Goal: Task Accomplishment & Management: Manage account settings

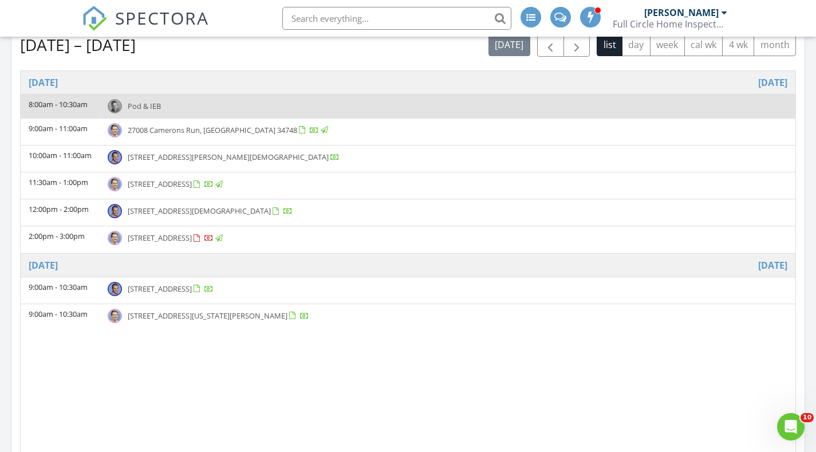
scroll to position [1060, 834]
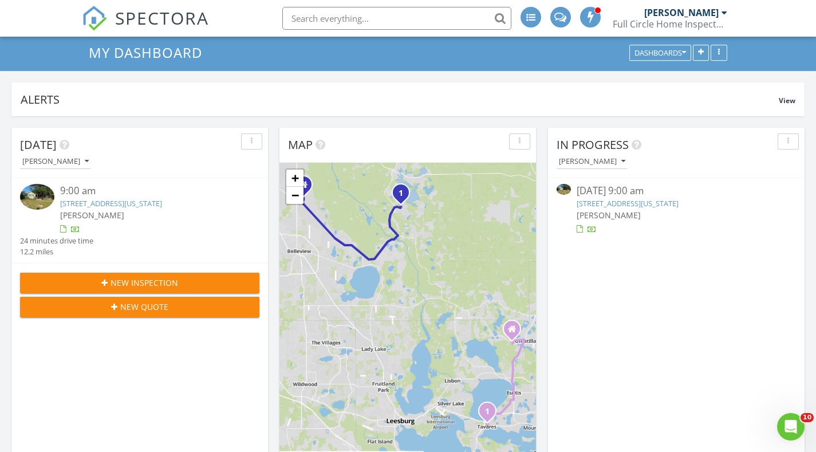
scroll to position [26, 0]
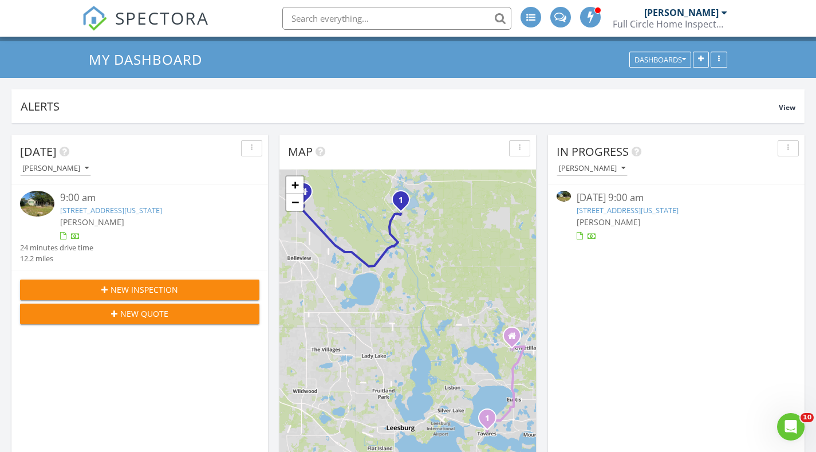
click at [618, 211] on link "423 N Texas Ave, Tavares, FL 32778" at bounding box center [628, 210] width 102 height 10
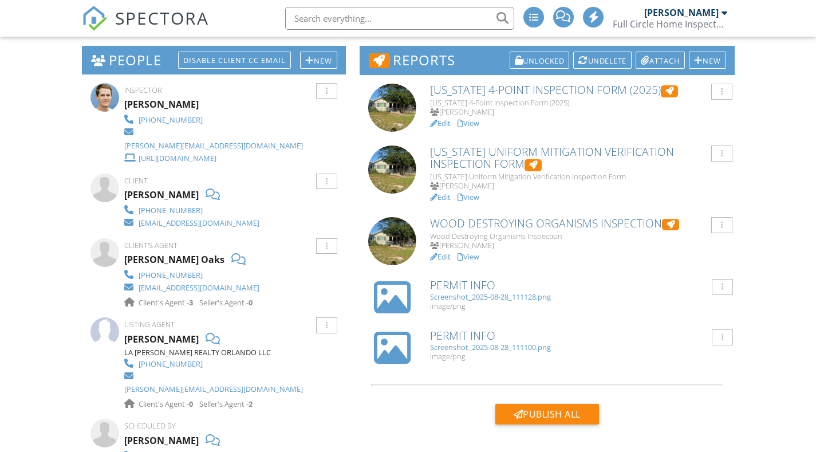
click at [489, 298] on div "Screenshot_2025-08-28_111128.png" at bounding box center [578, 296] width 296 height 9
click at [478, 259] on link "View" at bounding box center [469, 256] width 22 height 10
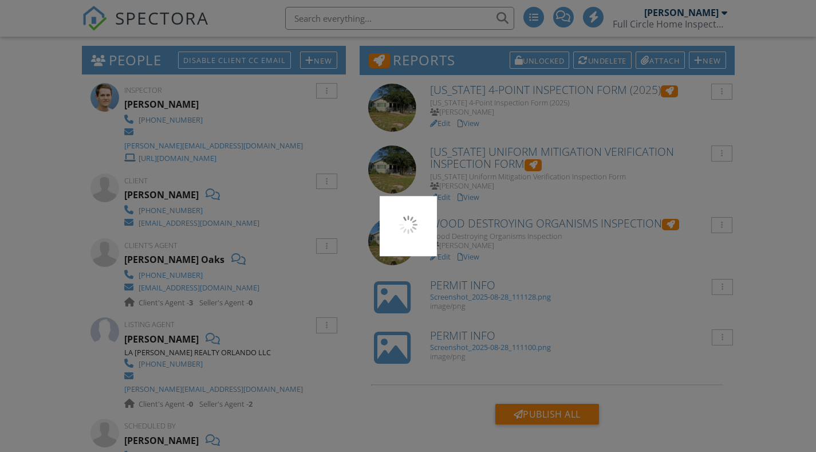
scroll to position [290, 0]
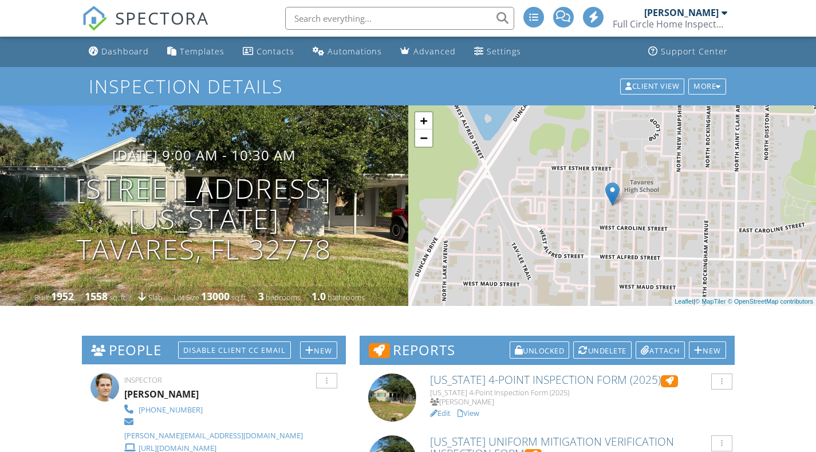
click at [474, 408] on link "View" at bounding box center [469, 413] width 22 height 10
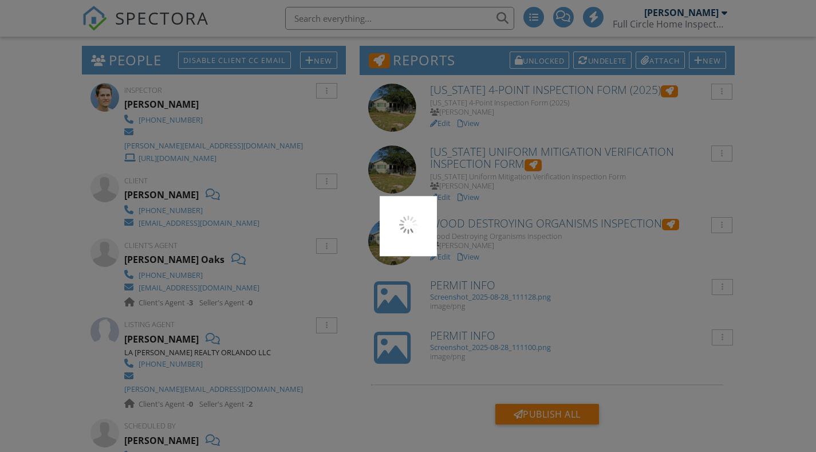
scroll to position [290, 0]
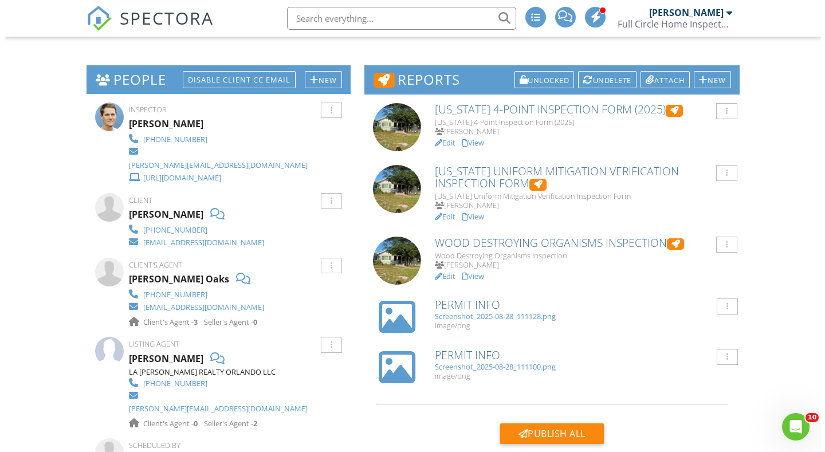
scroll to position [271, 0]
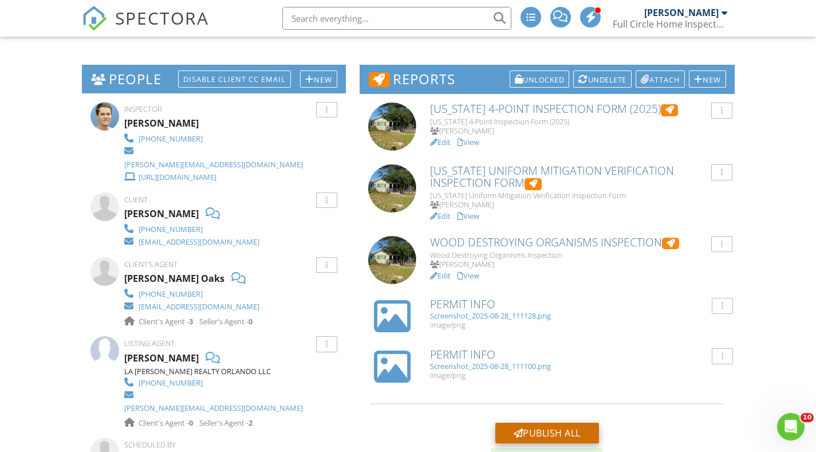
click at [532, 430] on div "Publish All" at bounding box center [547, 433] width 104 height 21
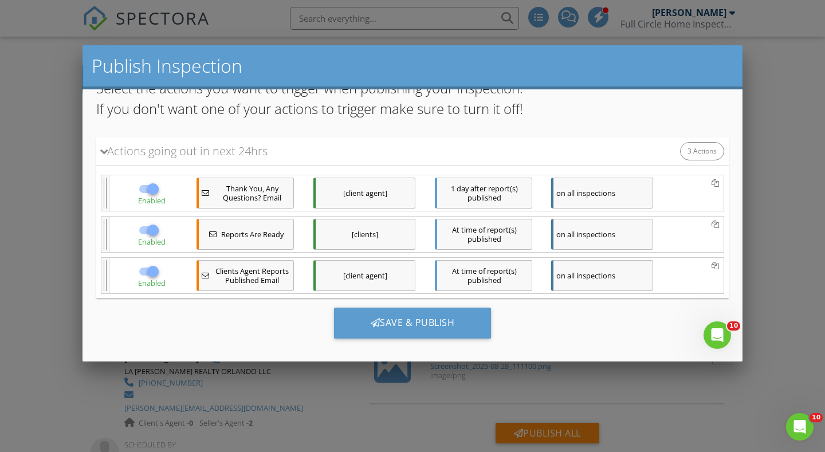
scroll to position [155, 0]
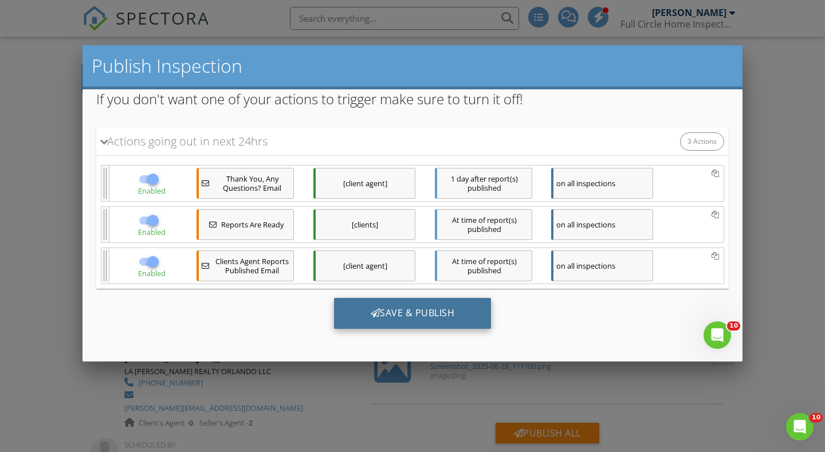
click at [463, 310] on div "Save & Publish" at bounding box center [412, 312] width 157 height 31
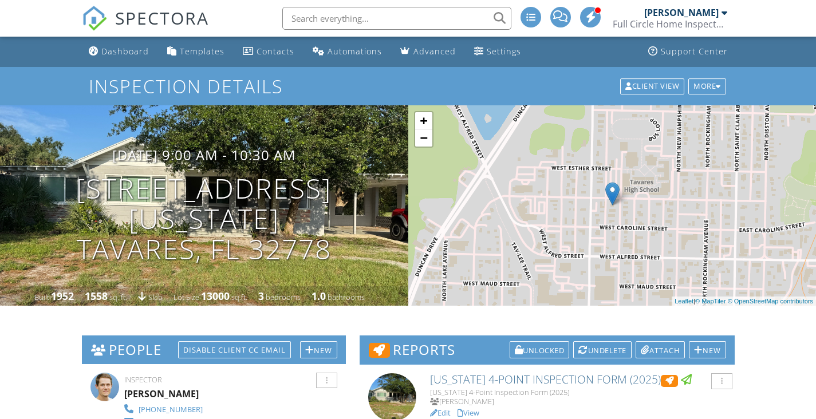
click at [329, 17] on input "text" at bounding box center [396, 18] width 229 height 23
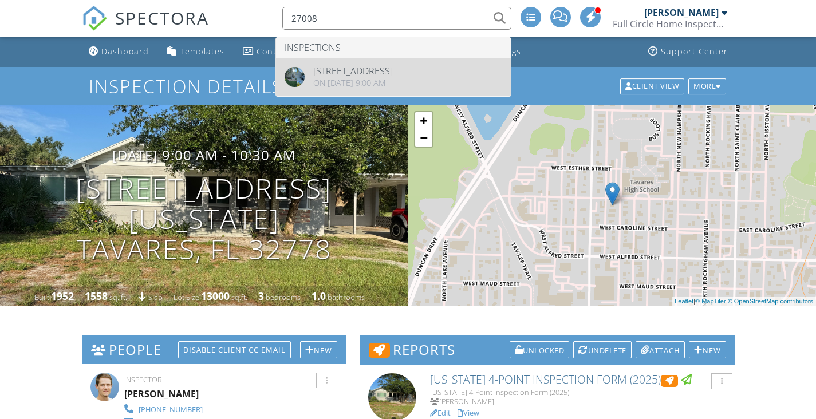
type input "27008"
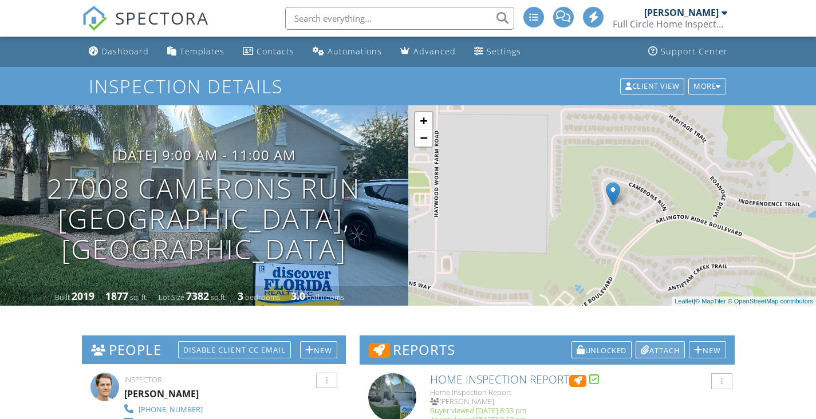
click at [661, 341] on div "Attach" at bounding box center [660, 349] width 49 height 17
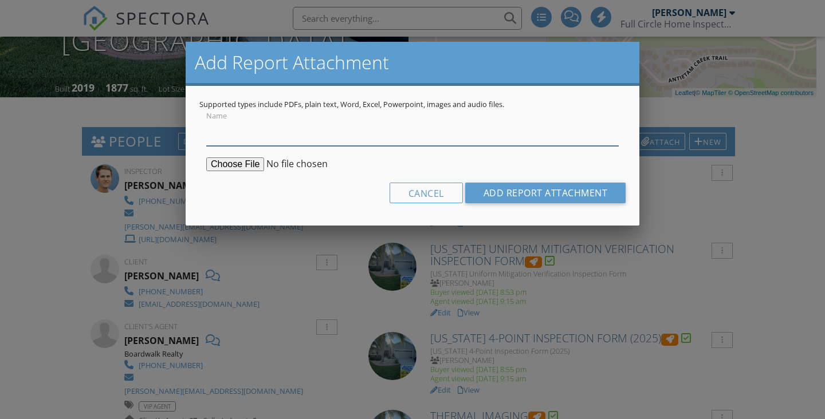
scroll to position [208, 0]
type input "WDO Report"
click at [234, 196] on div "Cancel Add Report Attachment" at bounding box center [412, 197] width 426 height 29
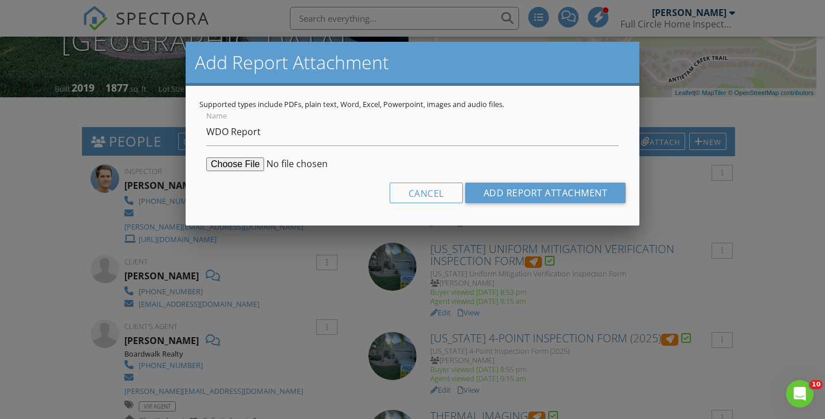
scroll to position [0, 0]
type input "C:\fakepath\SR543820_WDO_27008_Camerons_Run_JANIE_YOUNG_08272025 (1).pdf"
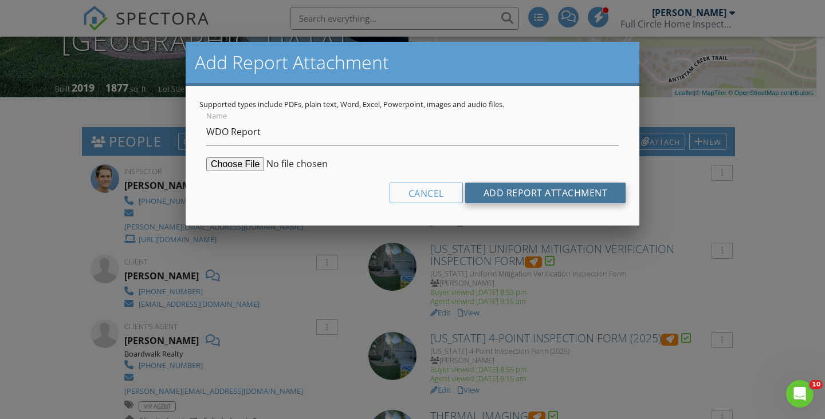
click at [498, 194] on input "Add Report Attachment" at bounding box center [545, 193] width 161 height 21
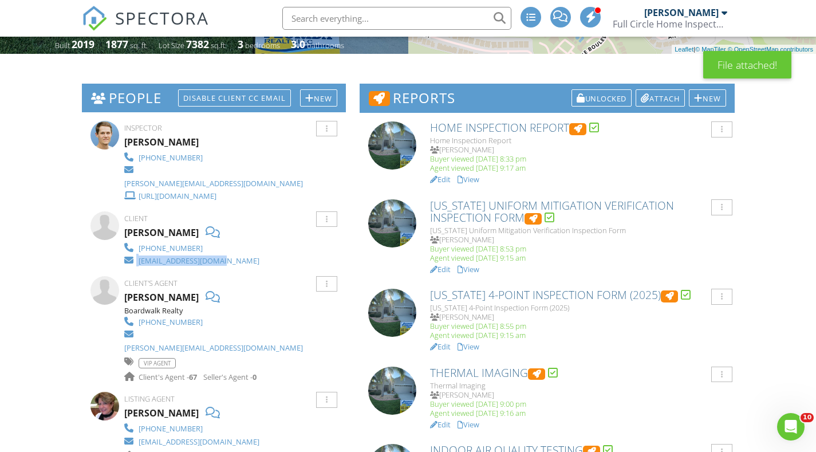
click at [170, 19] on span "SPECTORA" at bounding box center [162, 18] width 94 height 24
